Goal: Entertainment & Leisure: Consume media (video, audio)

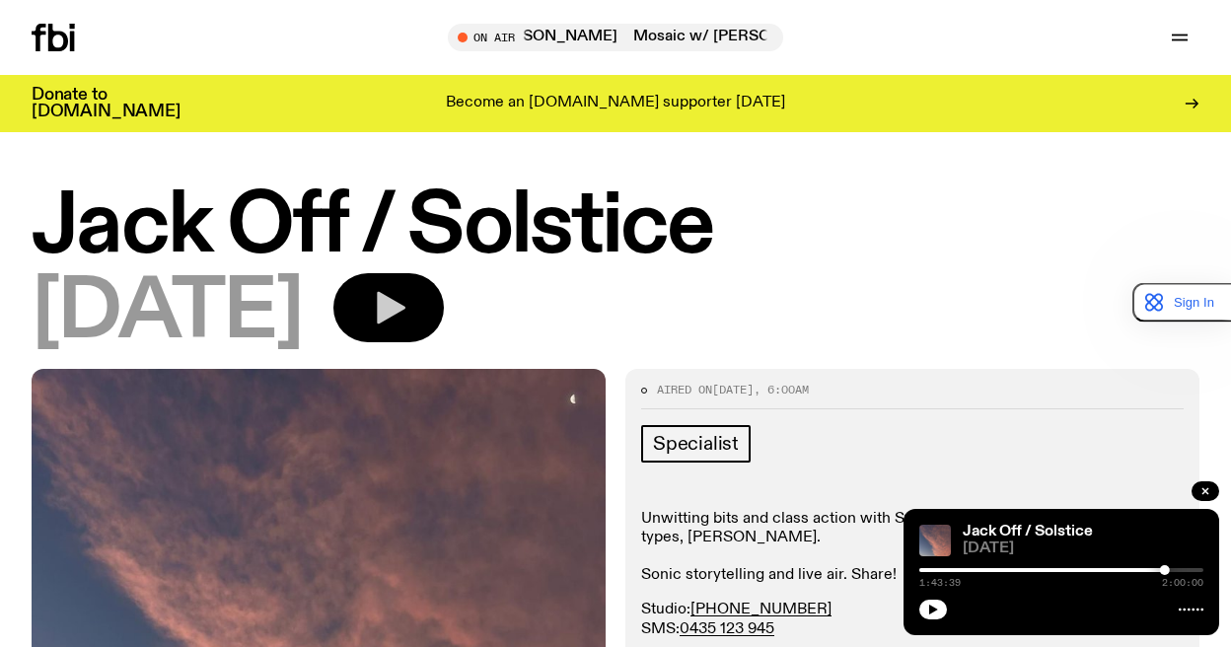
click at [408, 316] on icon "button" at bounding box center [388, 307] width 39 height 39
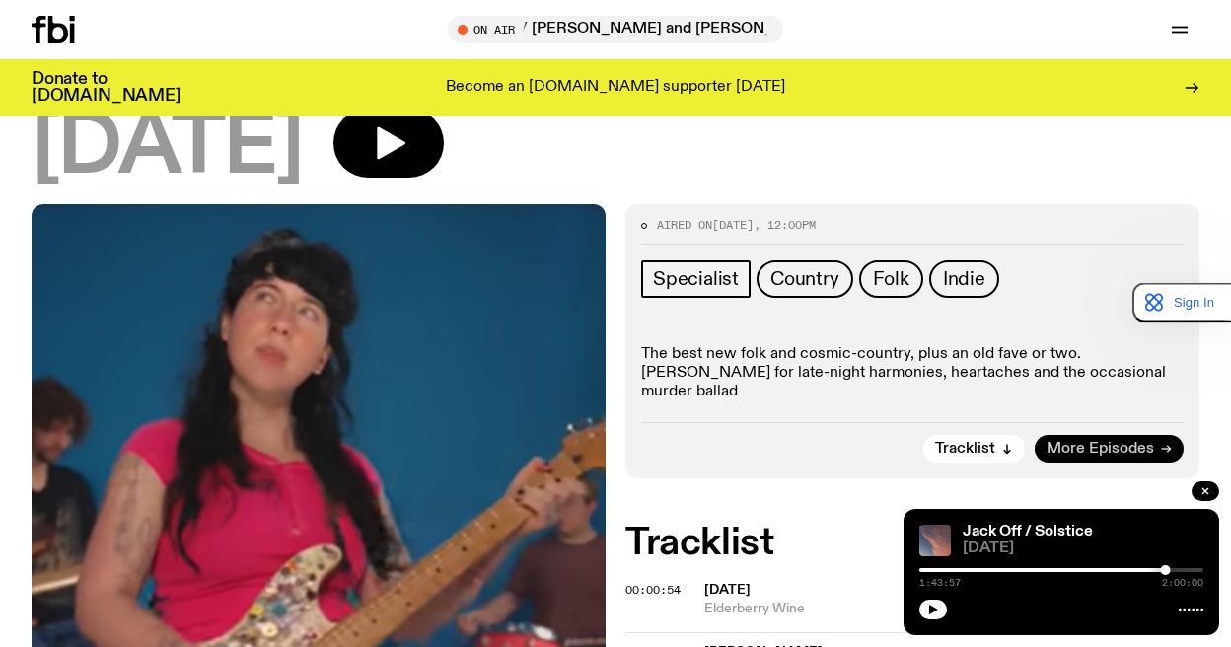
scroll to position [184, 0]
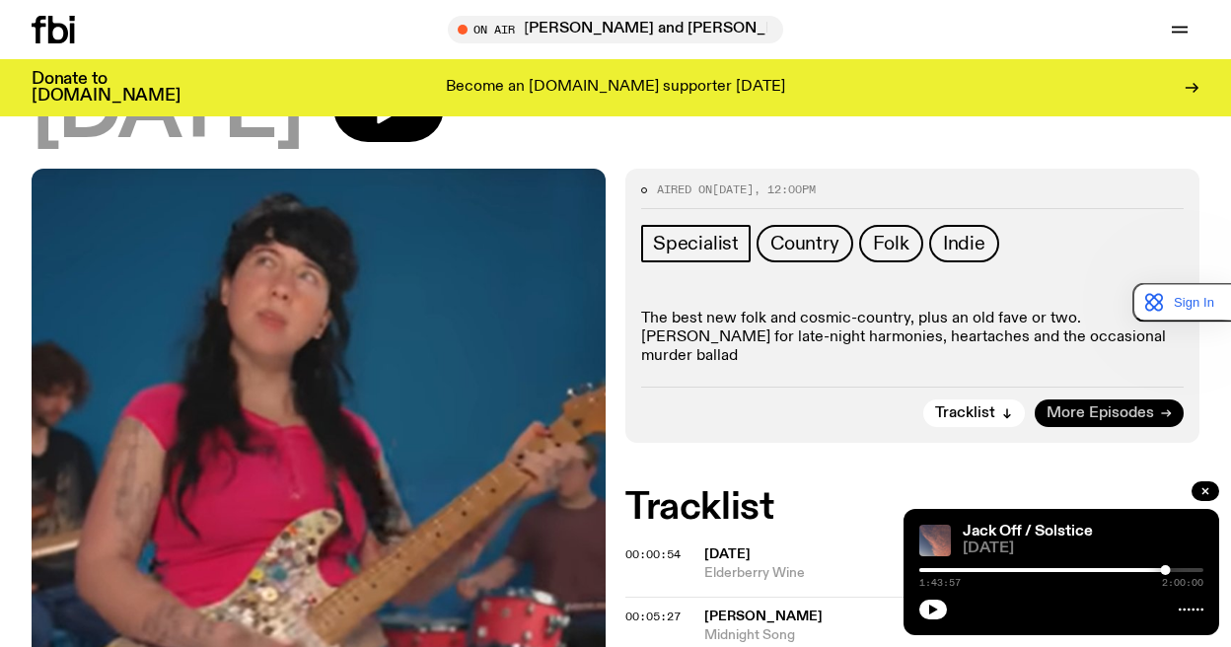
click at [1157, 414] on link "More Episodes" at bounding box center [1109, 413] width 149 height 28
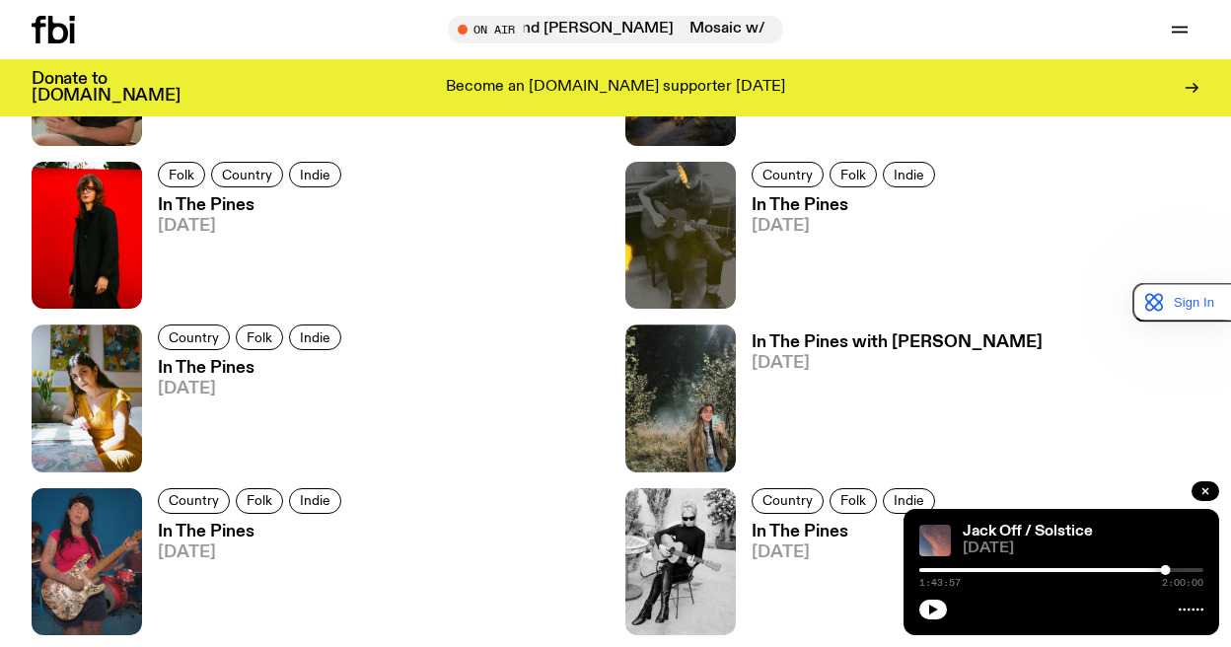
scroll to position [1468, 0]
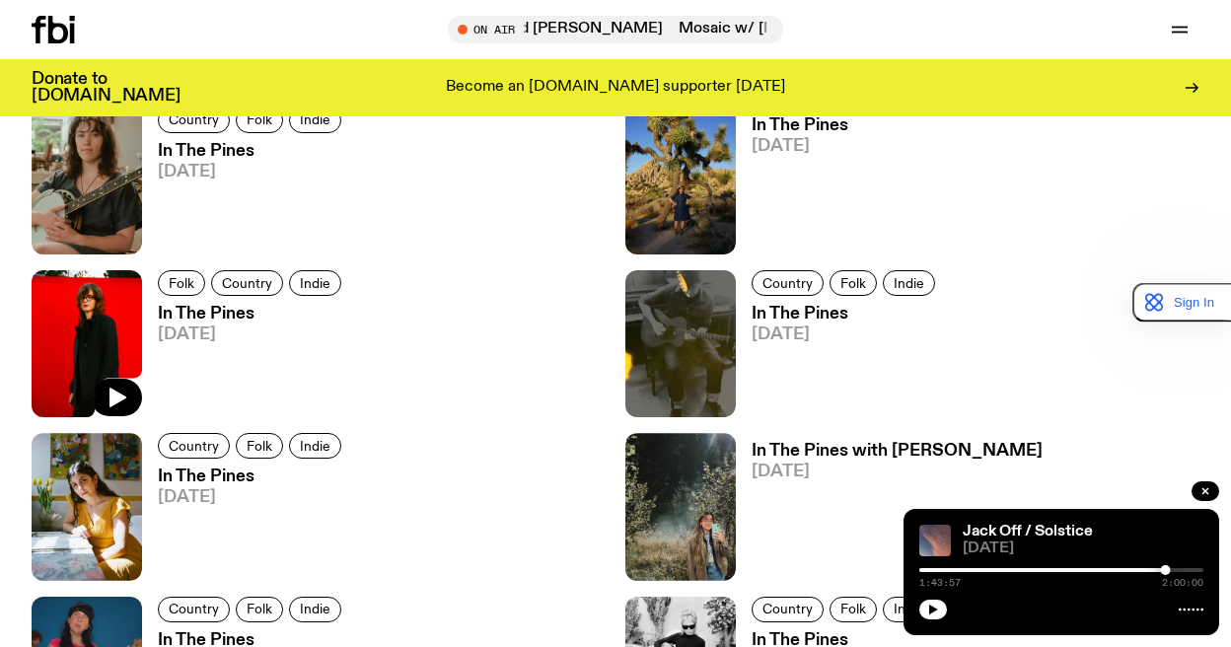
click at [97, 312] on img at bounding box center [87, 343] width 110 height 147
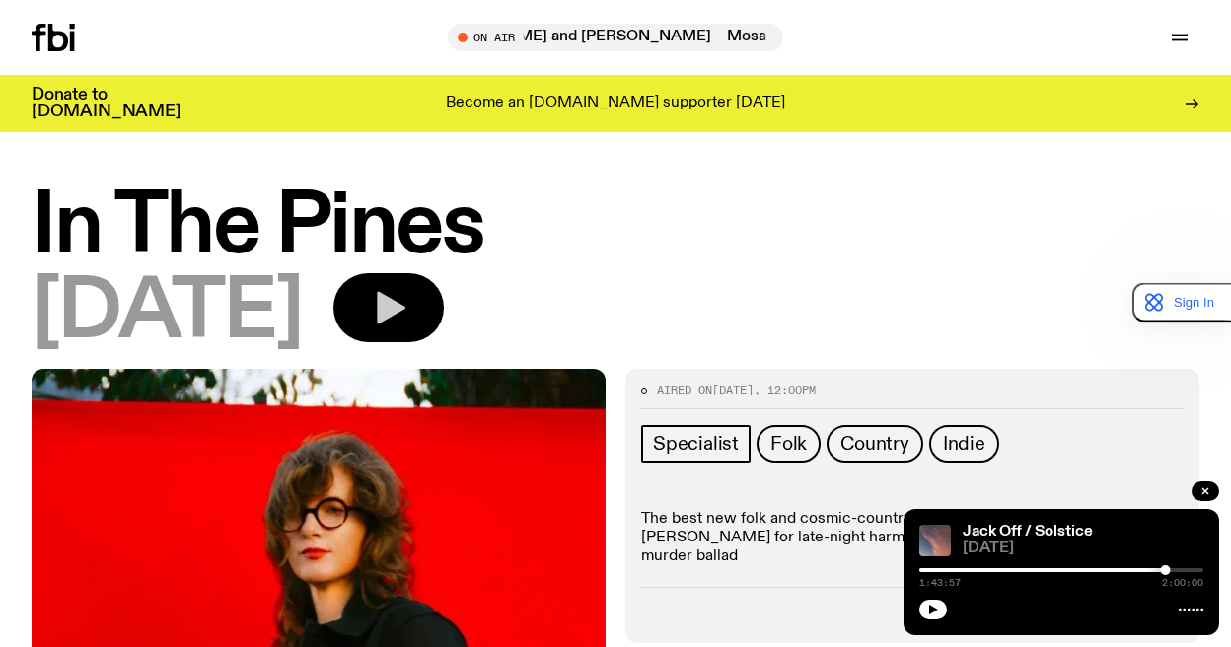
click at [444, 300] on button "button" at bounding box center [388, 307] width 110 height 69
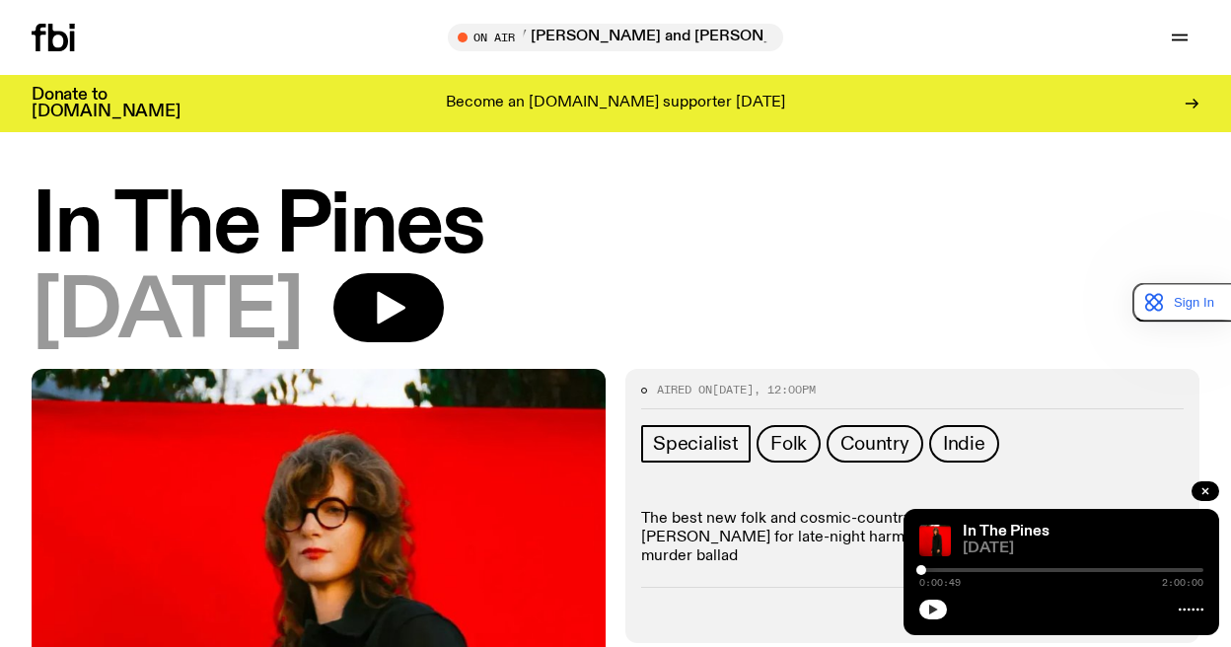
click at [937, 611] on icon "button" at bounding box center [933, 610] width 12 height 12
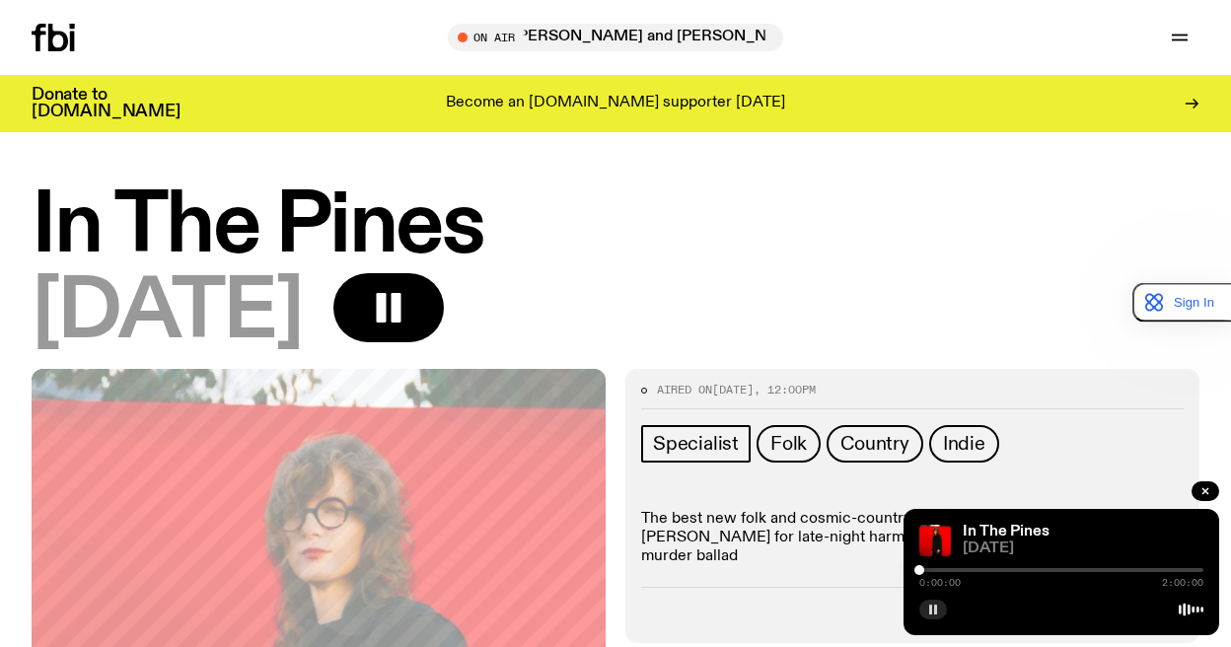
drag, startPoint x: 925, startPoint y: 571, endPoint x: 902, endPoint y: 570, distance: 22.7
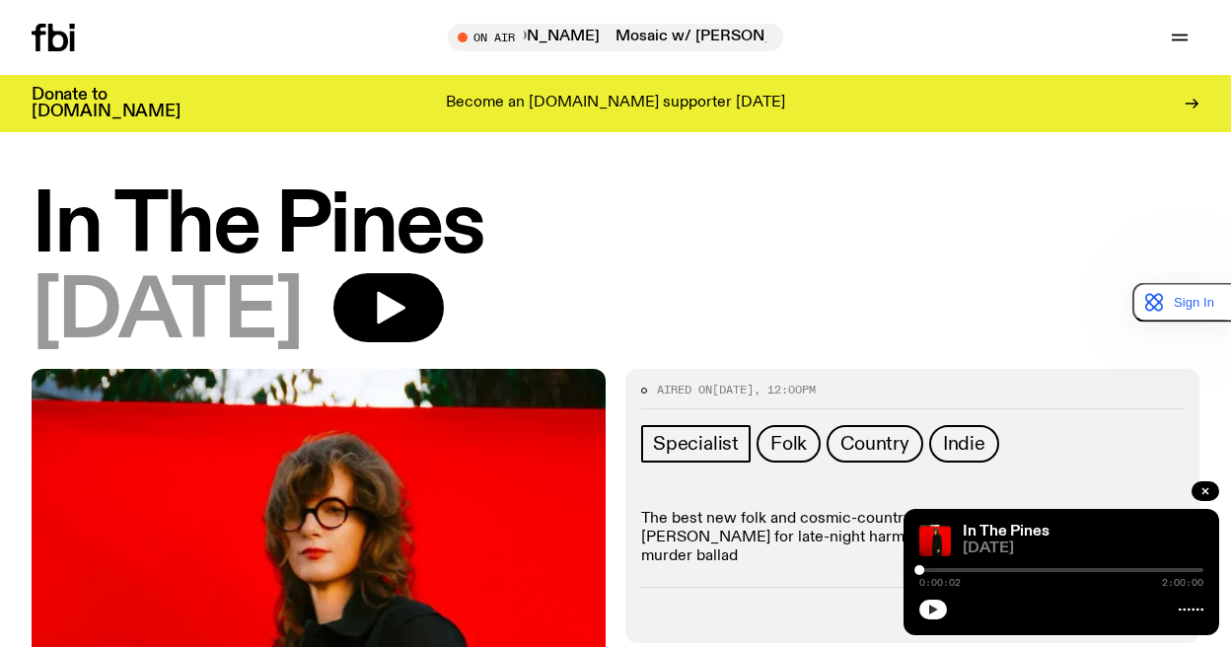
click at [932, 610] on icon "button" at bounding box center [933, 610] width 9 height 10
